Goal: Information Seeking & Learning: Understand process/instructions

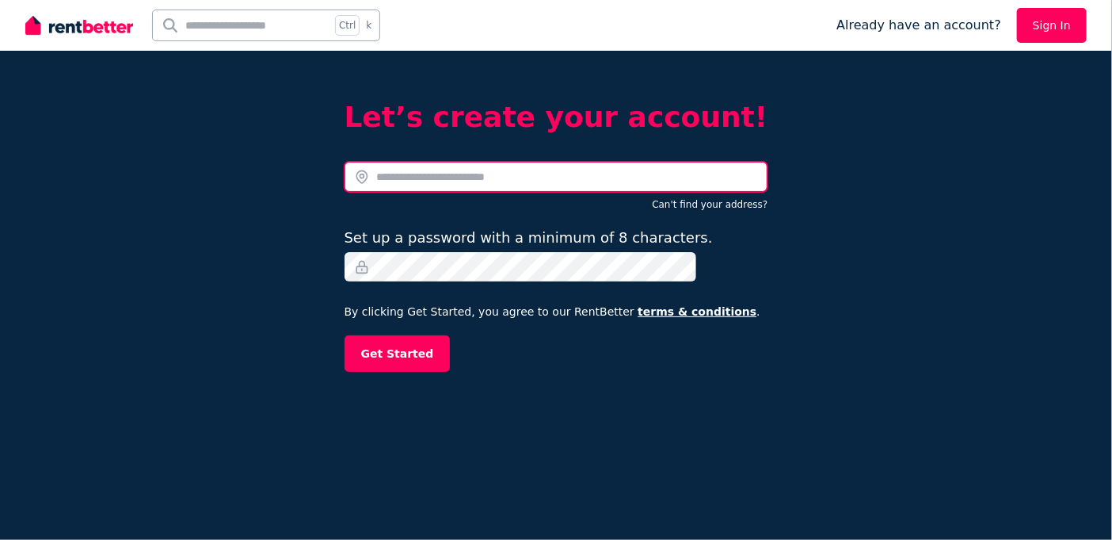
click at [456, 179] on input "text" at bounding box center [557, 177] width 424 height 30
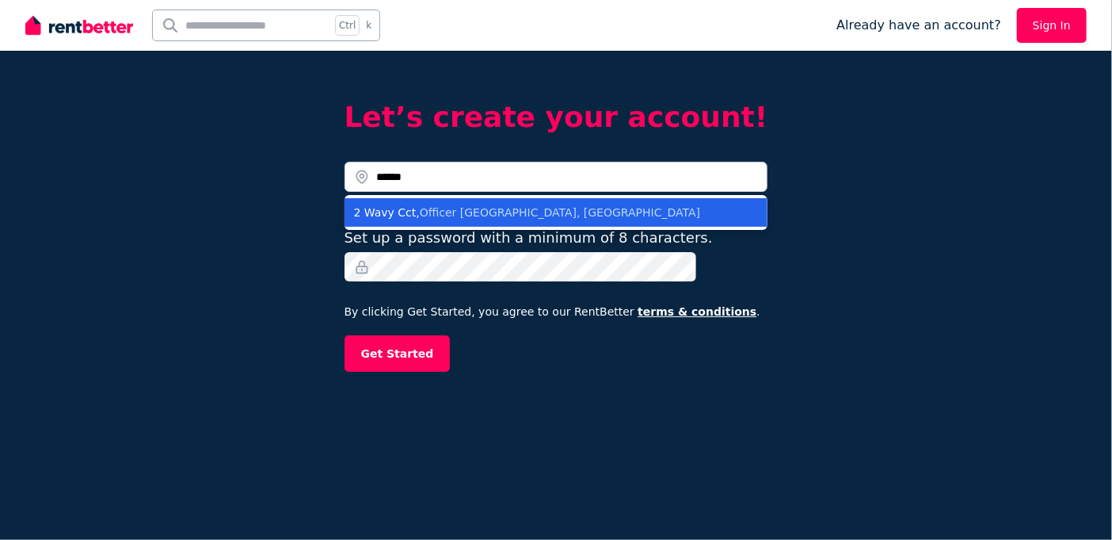
click at [415, 219] on li "2 Wavy Cct , Officer VIC, Australia" at bounding box center [557, 212] width 424 height 29
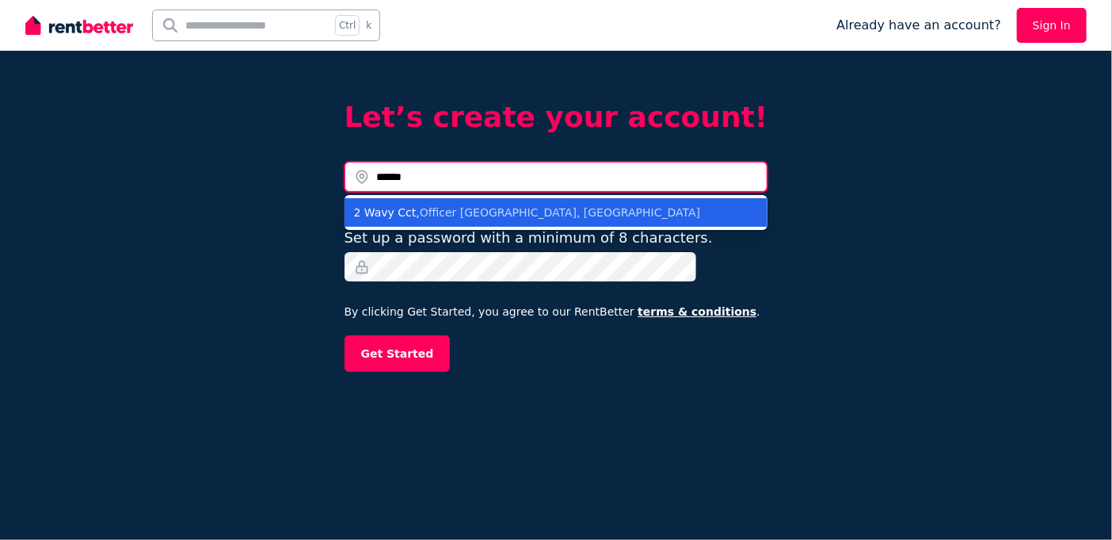
type input "**********"
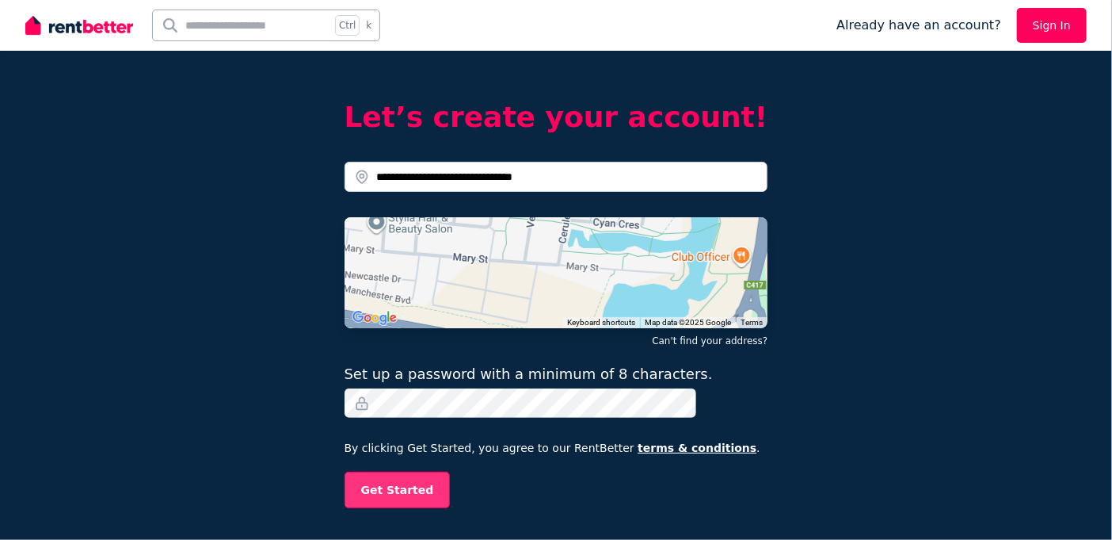
click at [418, 485] on button "Get Started" at bounding box center [398, 489] width 106 height 36
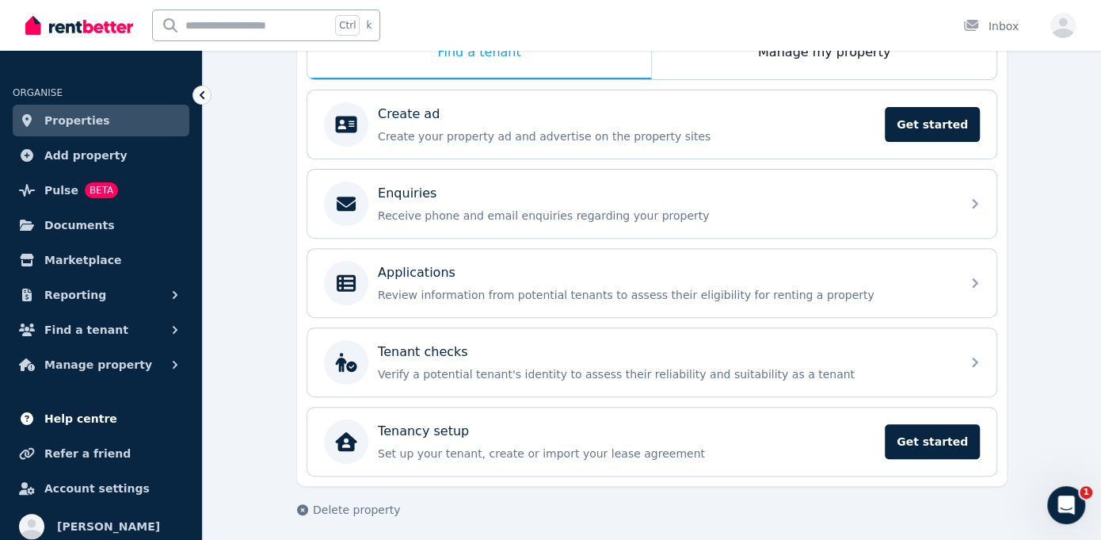
scroll to position [8, 0]
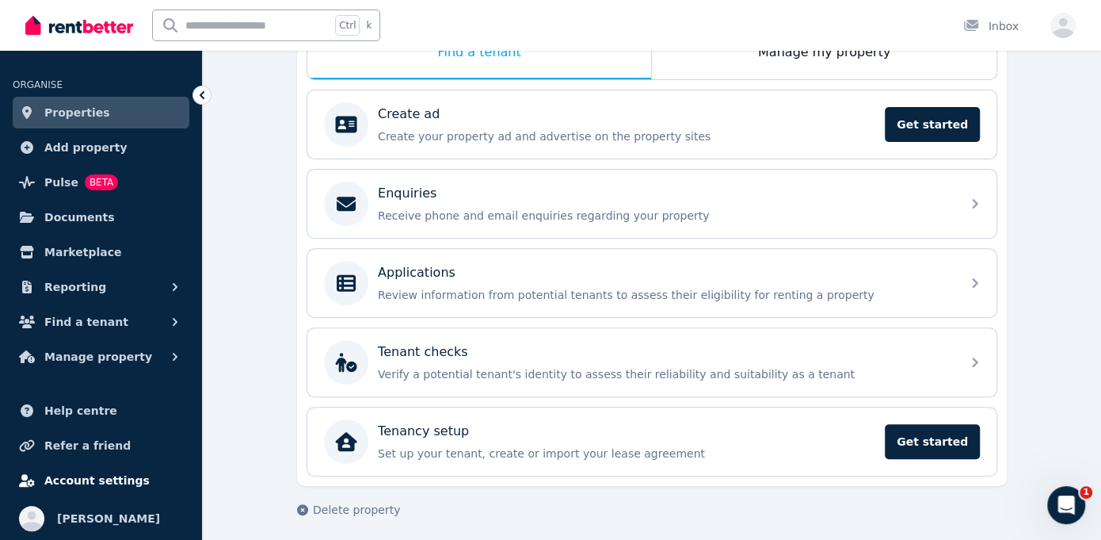
click at [97, 484] on span "Account settings" at bounding box center [96, 480] width 105 height 19
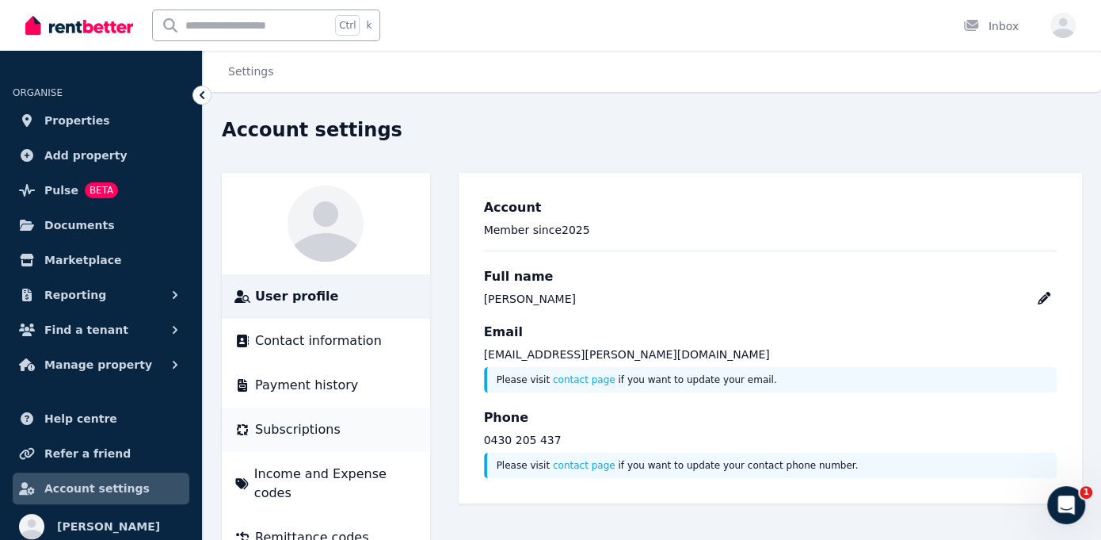
click at [296, 432] on span "Subscriptions" at bounding box center [298, 429] width 86 height 19
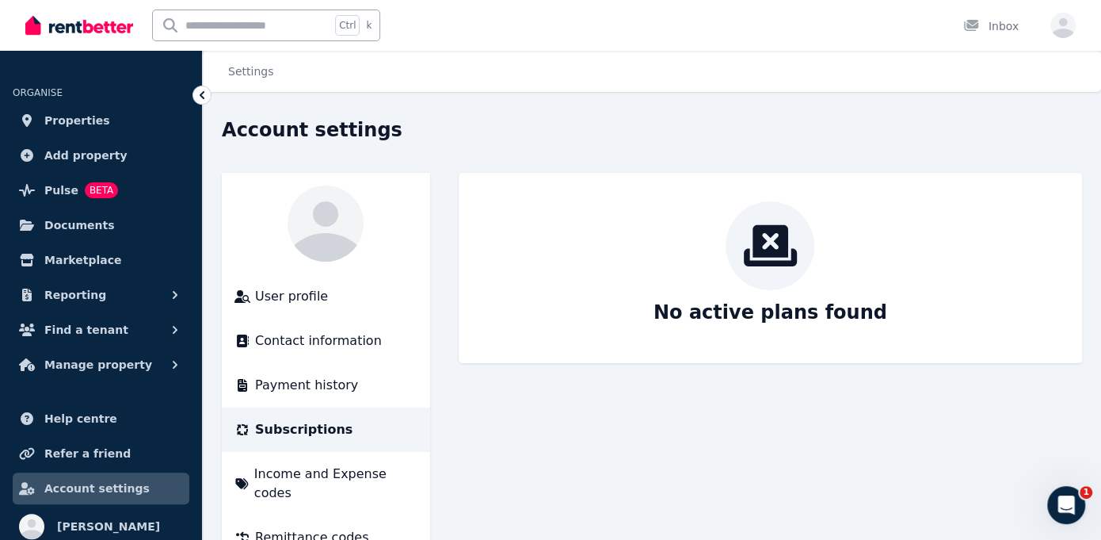
click at [68, 29] on img at bounding box center [79, 25] width 108 height 24
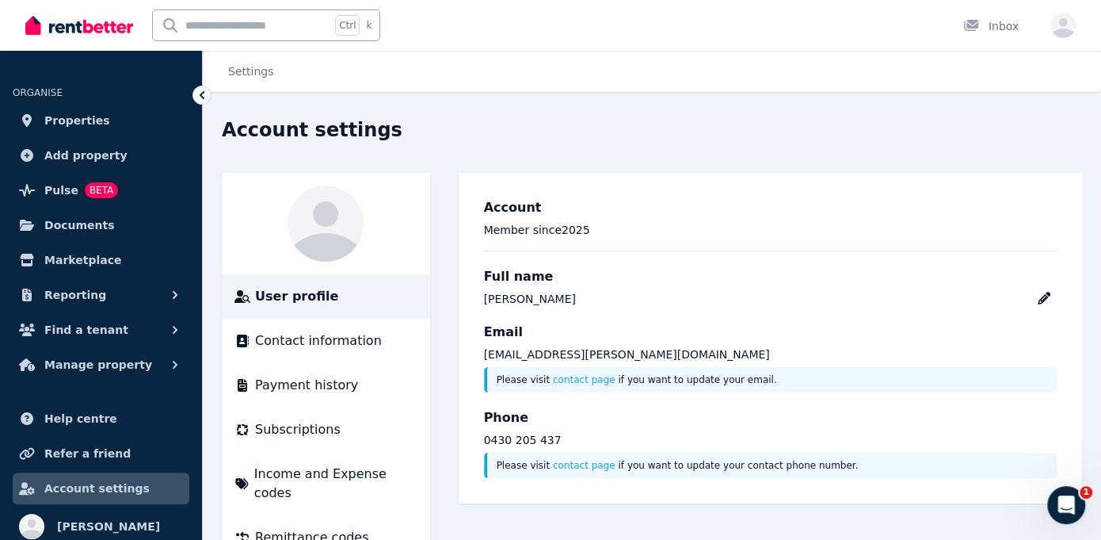
click at [57, 23] on img at bounding box center [79, 25] width 108 height 24
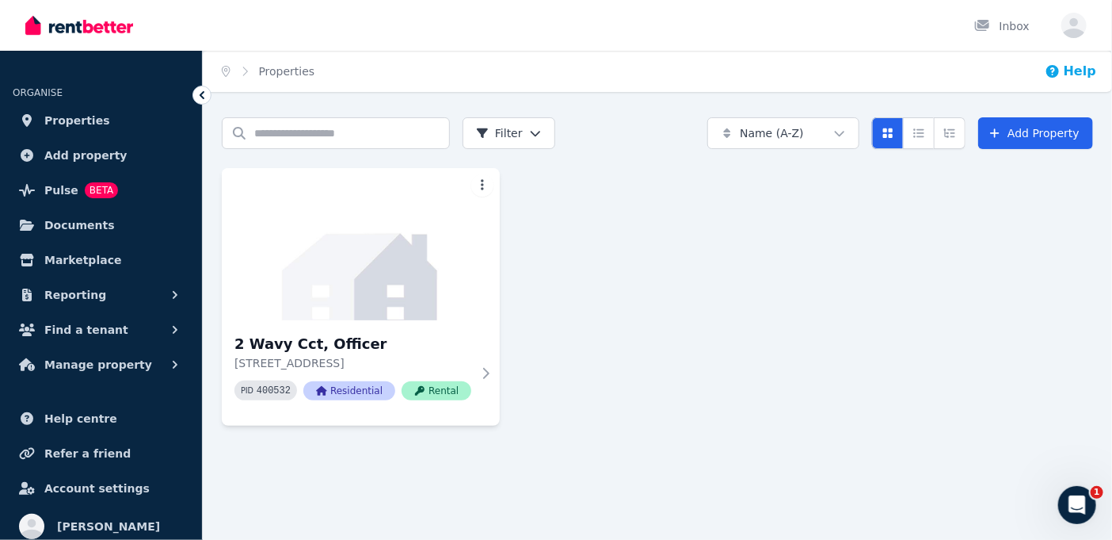
click at [1061, 75] on icon "button" at bounding box center [1053, 71] width 16 height 16
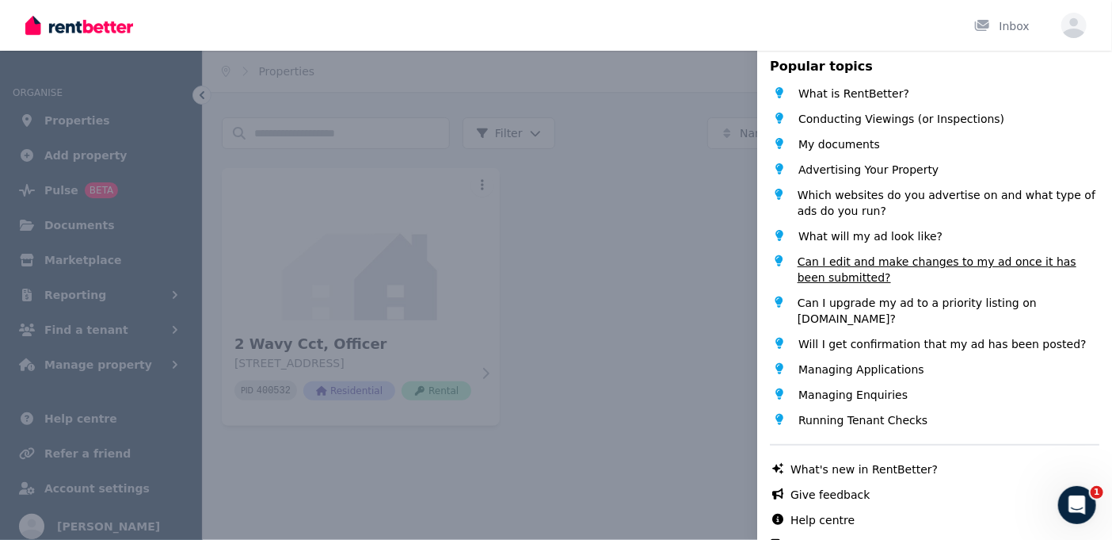
scroll to position [112, 0]
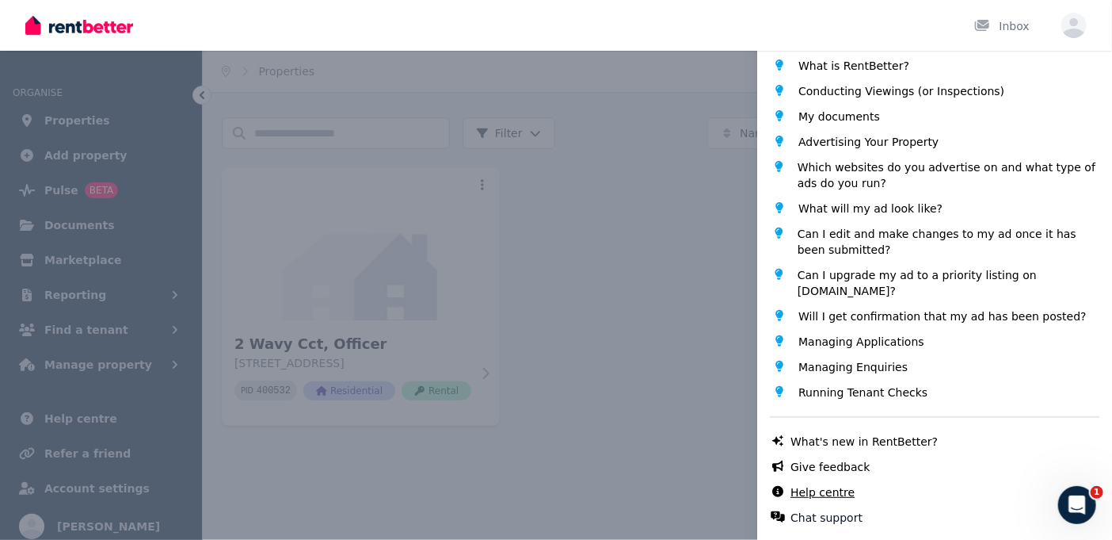
click at [829, 494] on link "Help centre" at bounding box center [823, 492] width 64 height 16
click at [67, 25] on div "Help Close panel Popular topics What is RentBetter? Conducting Viewings (or Ins…" at bounding box center [556, 270] width 1112 height 540
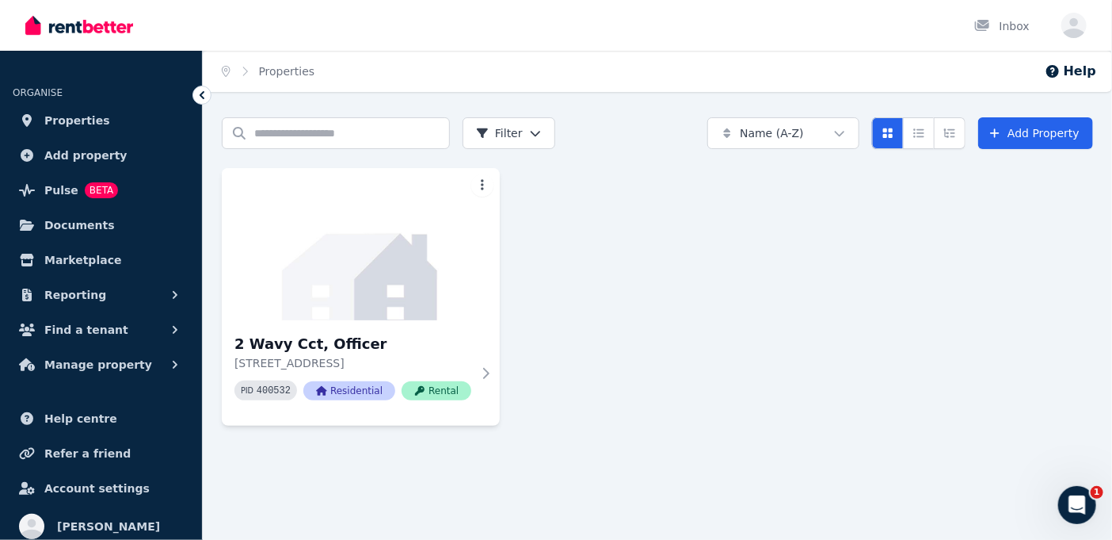
click at [65, 31] on img at bounding box center [79, 25] width 108 height 24
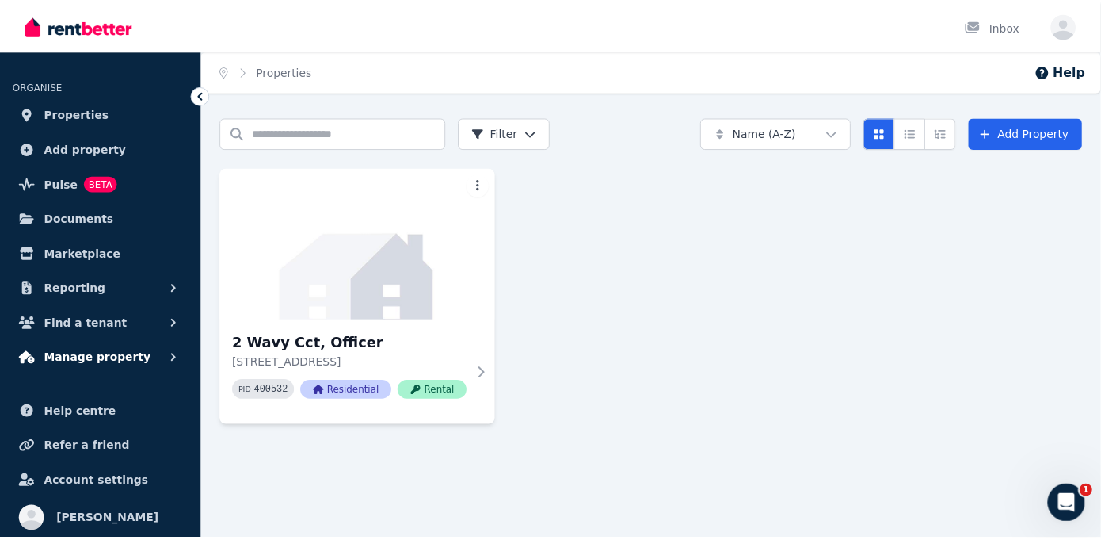
scroll to position [8, 0]
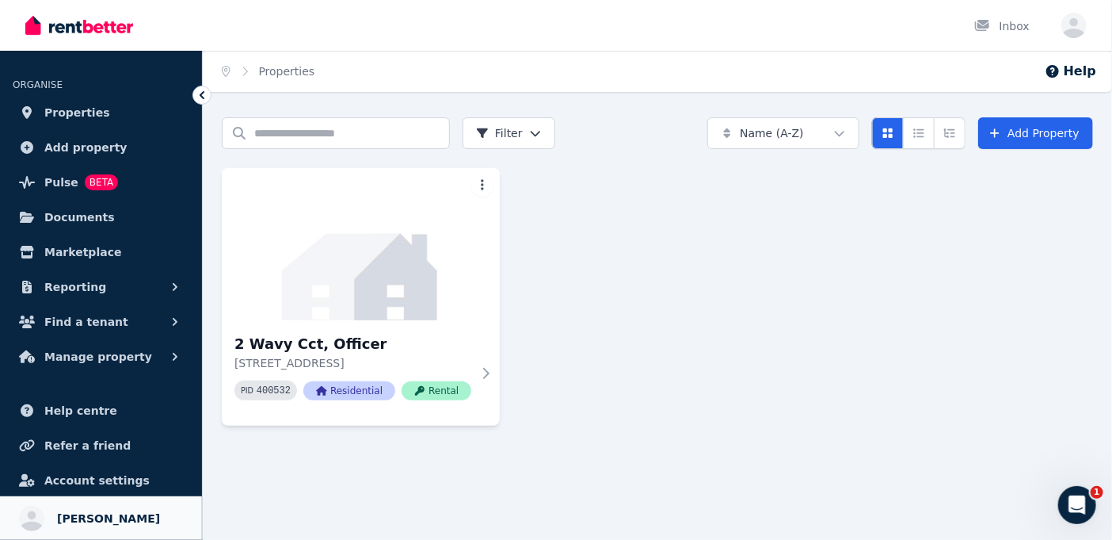
click at [71, 526] on span "Ola Sabawi" at bounding box center [108, 518] width 103 height 19
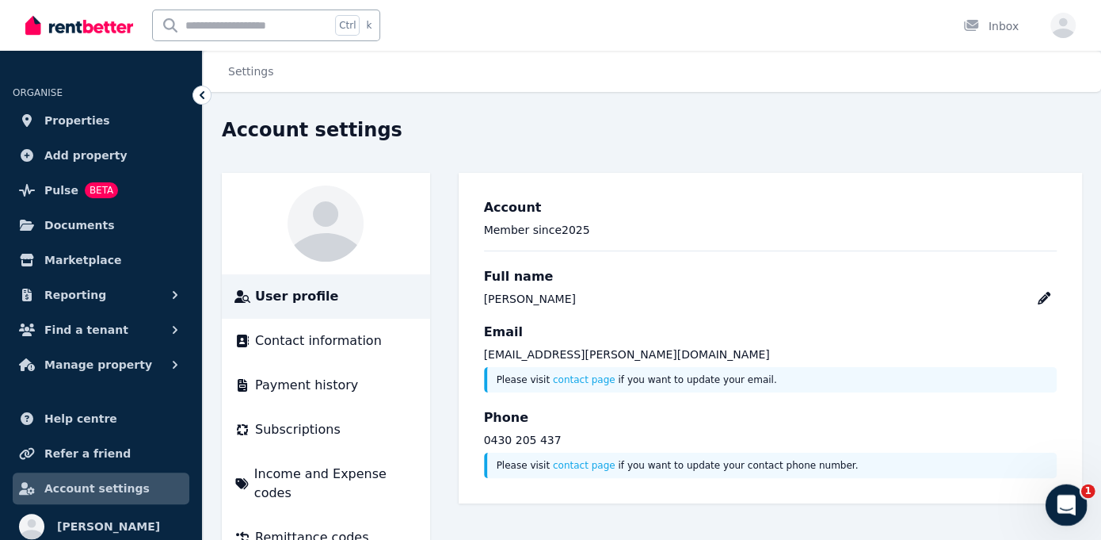
click at [1066, 504] on icon "Open Intercom Messenger" at bounding box center [1064, 503] width 26 height 26
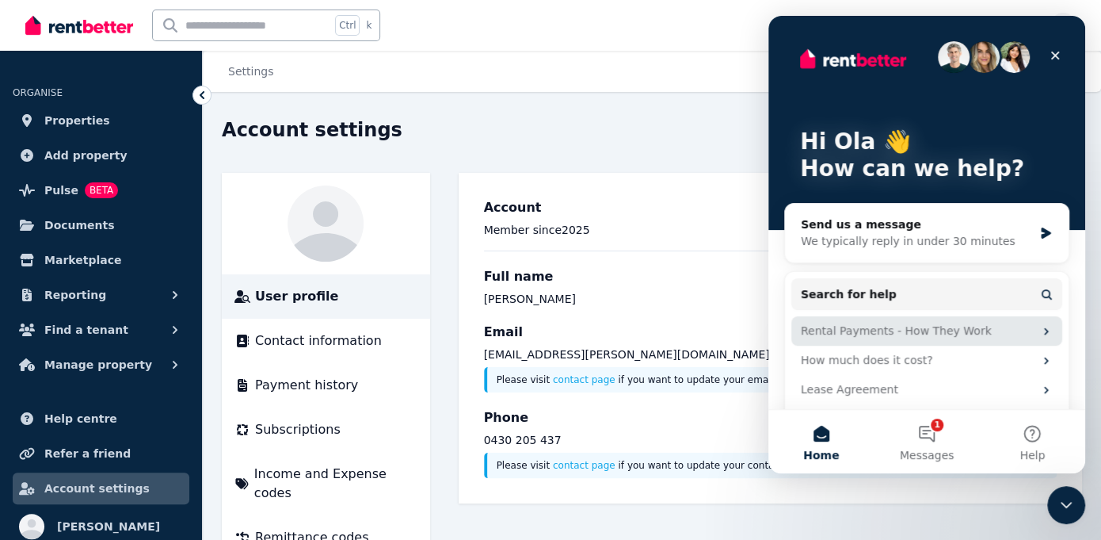
click at [1028, 333] on div "Rental Payments - How They Work" at bounding box center [927, 330] width 271 height 29
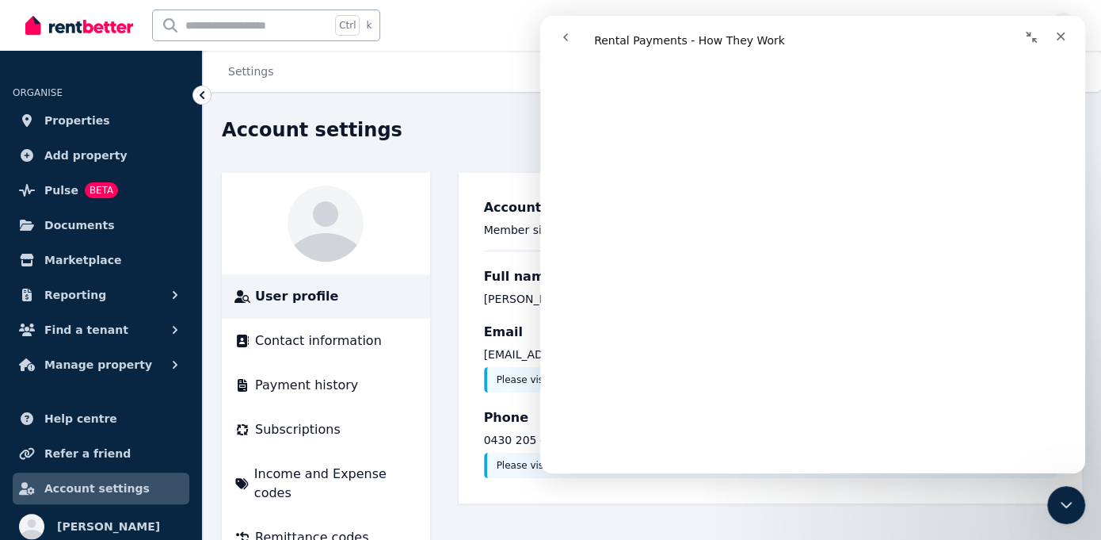
scroll to position [1648, 0]
click at [1065, 35] on icon "Close" at bounding box center [1061, 36] width 13 height 13
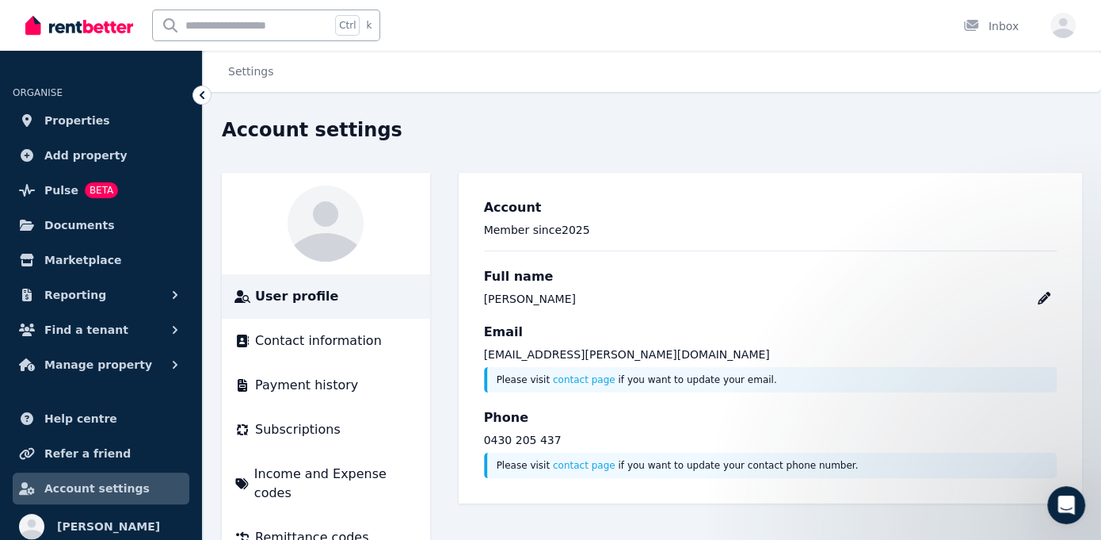
scroll to position [0, 0]
click at [1063, 25] on icon "button" at bounding box center [1063, 28] width 25 height 20
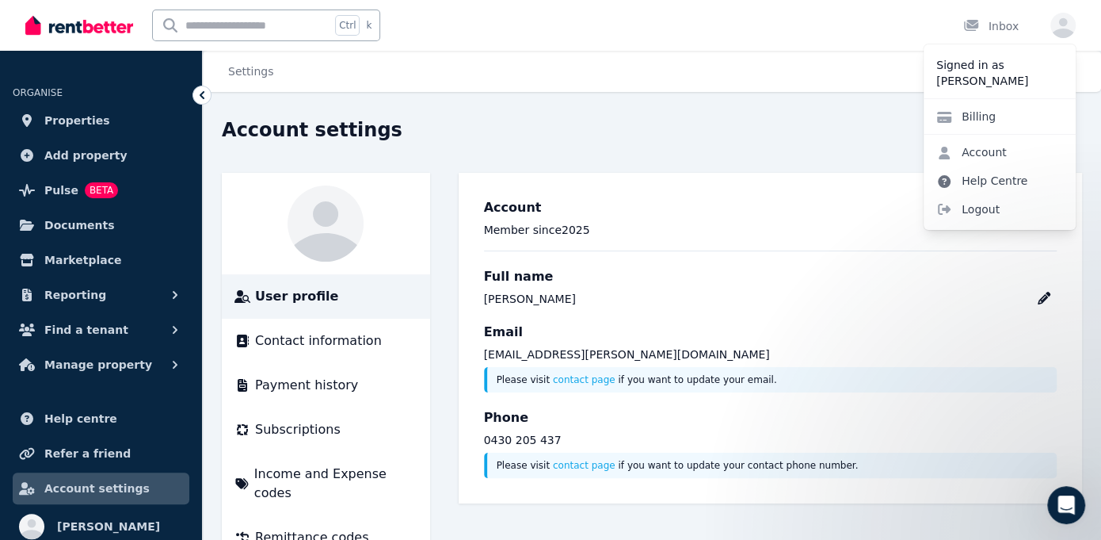
click at [991, 182] on link "Help Centre" at bounding box center [982, 180] width 116 height 29
click at [992, 182] on link "Help Centre" at bounding box center [982, 180] width 116 height 29
click at [970, 208] on span "Logout" at bounding box center [1000, 209] width 152 height 29
